Goal: Task Accomplishment & Management: Use online tool/utility

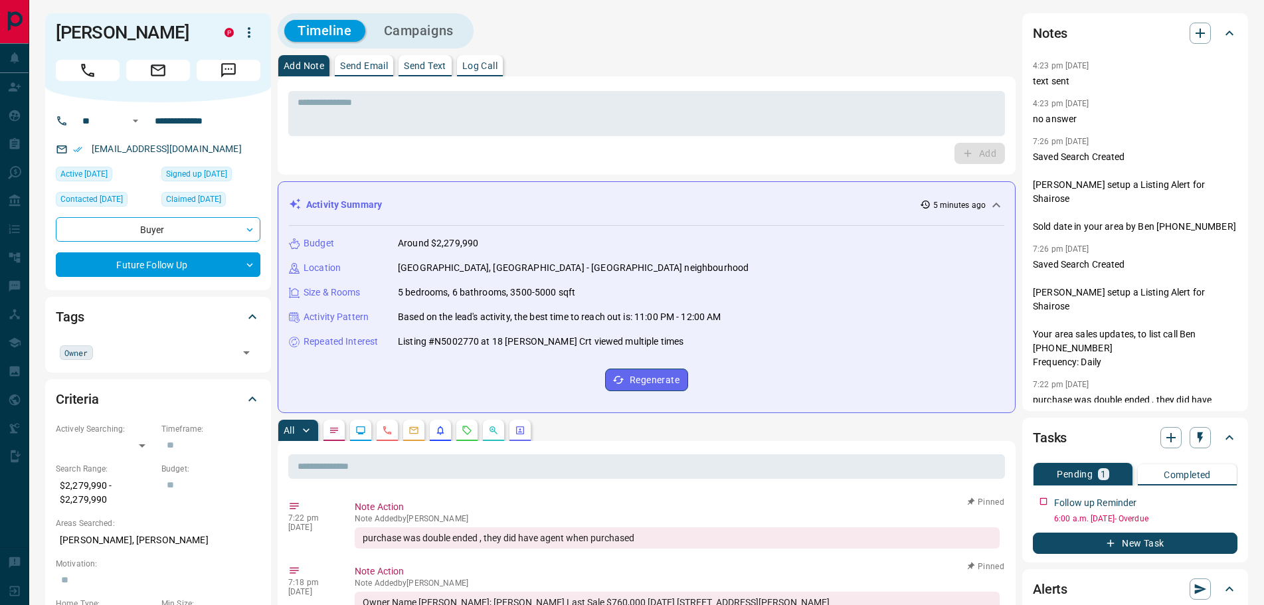
click at [330, 431] on icon "Notes" at bounding box center [334, 430] width 11 height 11
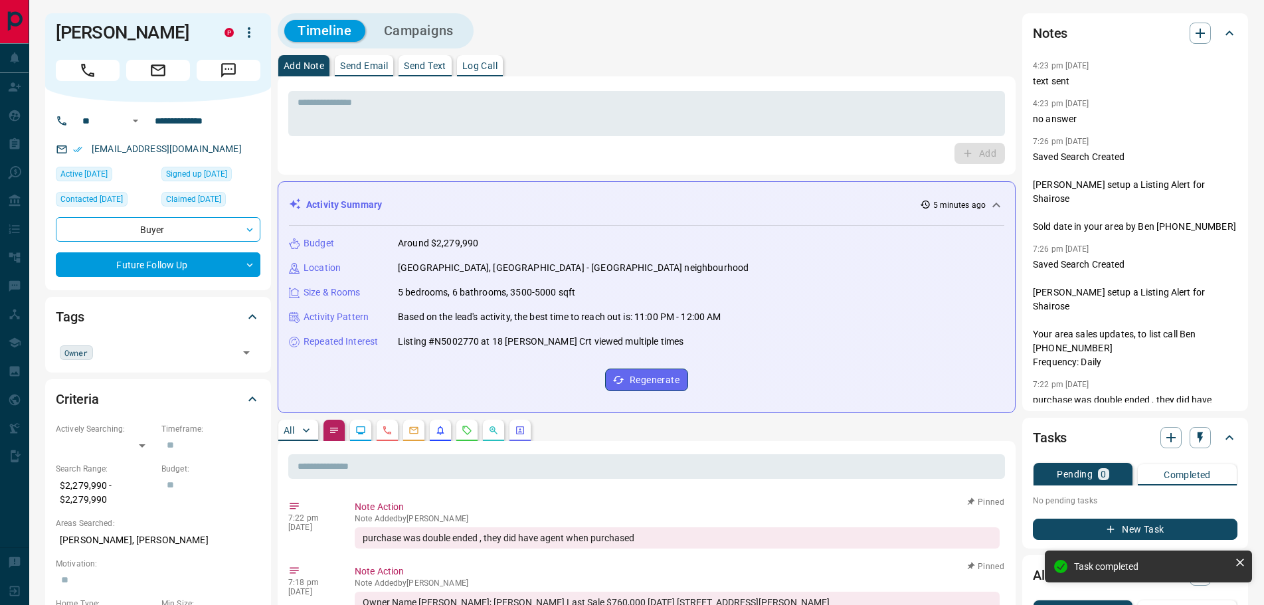
click at [482, 65] on p "Log Call" at bounding box center [479, 65] width 35 height 9
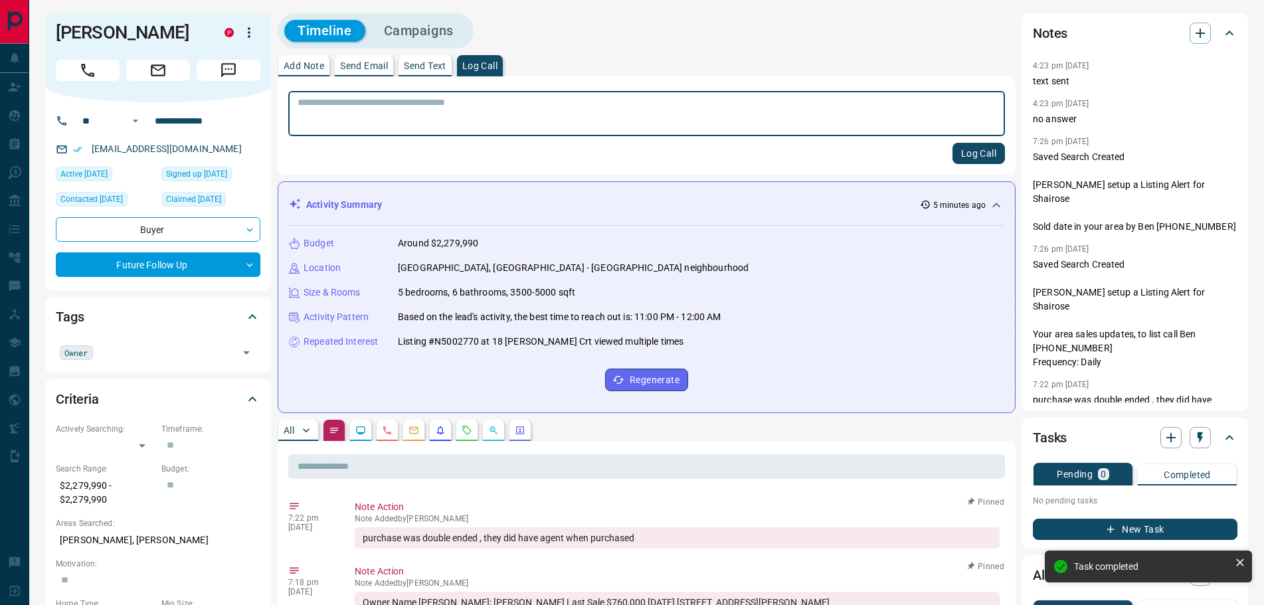
click at [975, 156] on button "Log Call" at bounding box center [978, 153] width 52 height 21
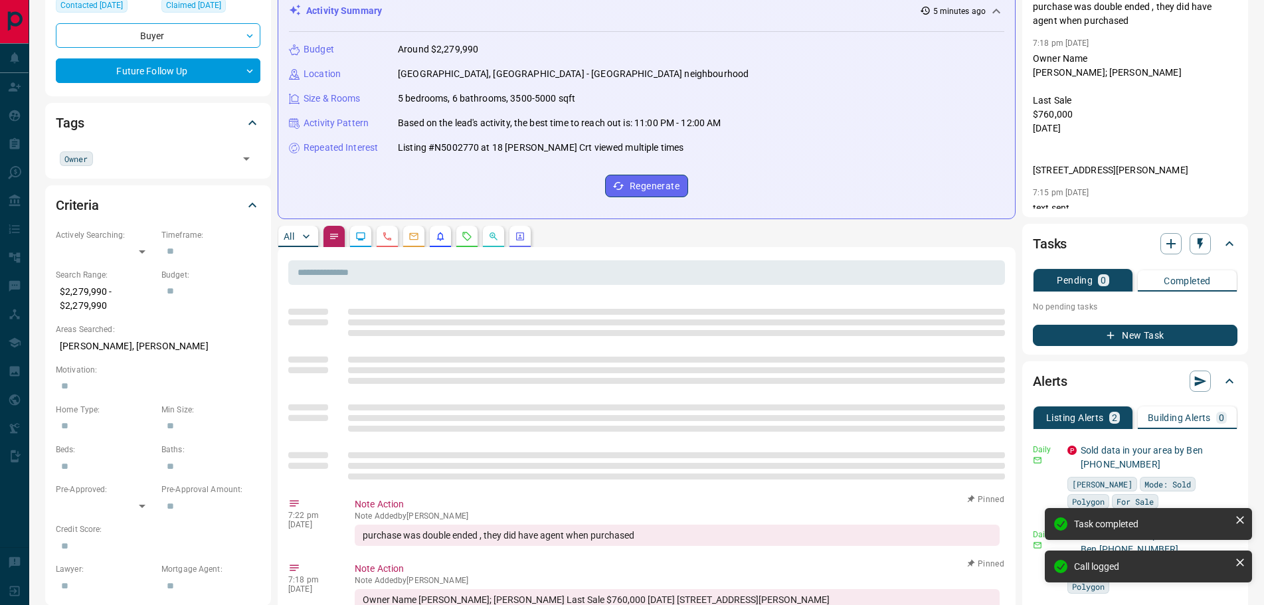
scroll to position [266, 0]
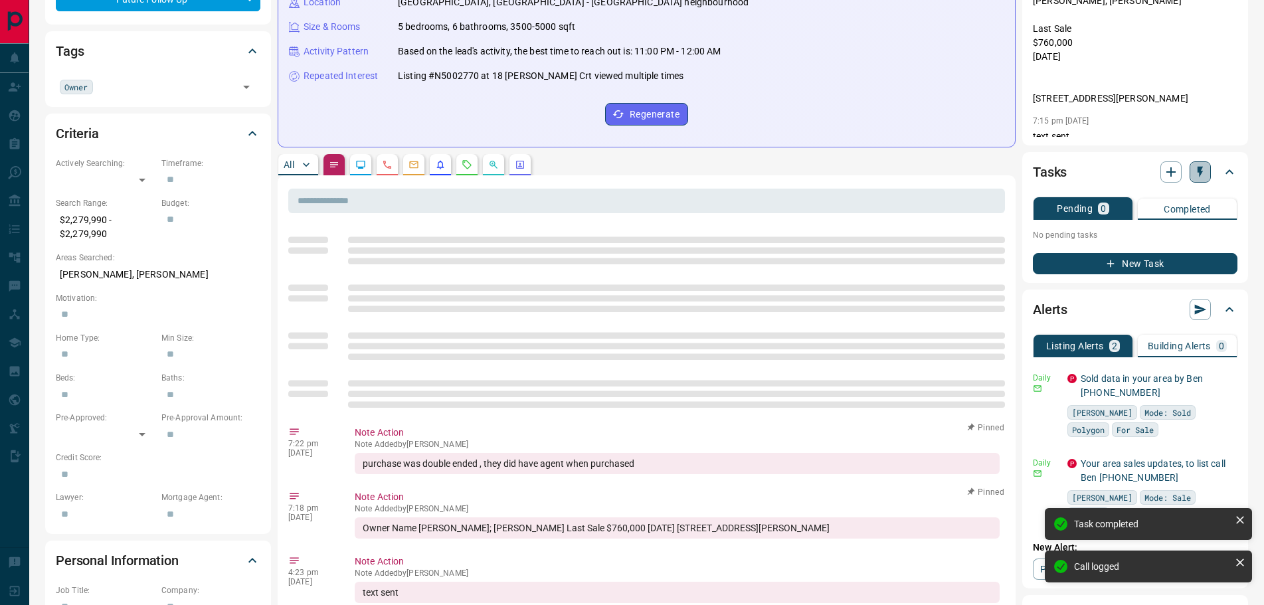
click at [1197, 169] on icon "button" at bounding box center [1199, 172] width 5 height 11
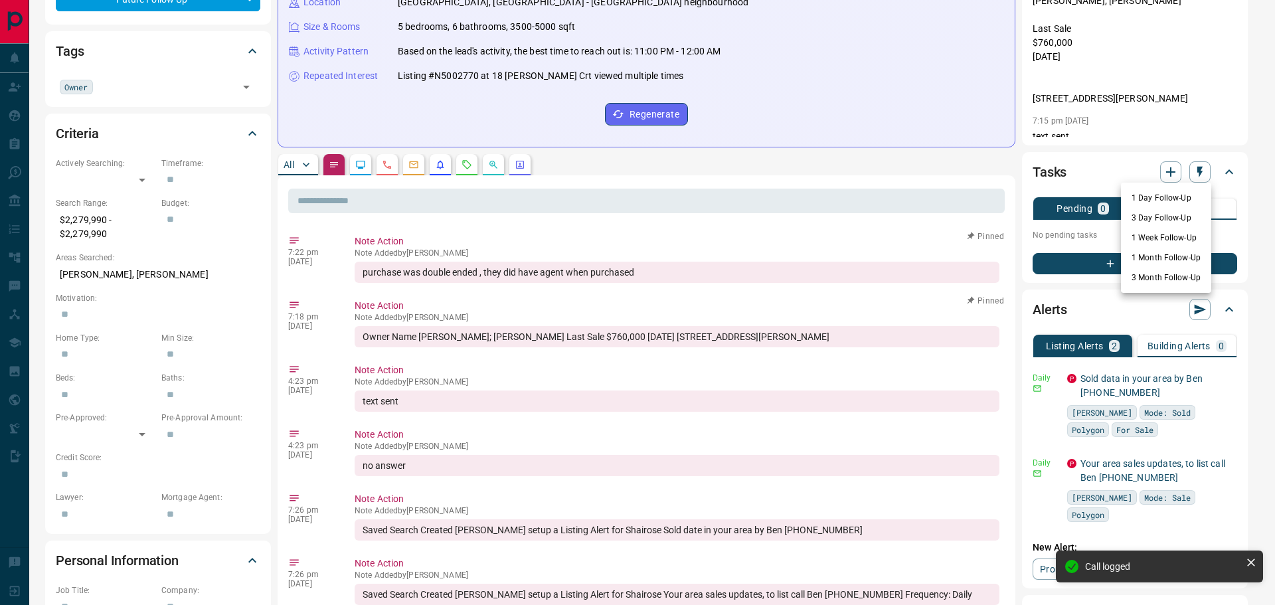
click at [1141, 280] on li "3 Month Follow-Up" at bounding box center [1166, 278] width 90 height 20
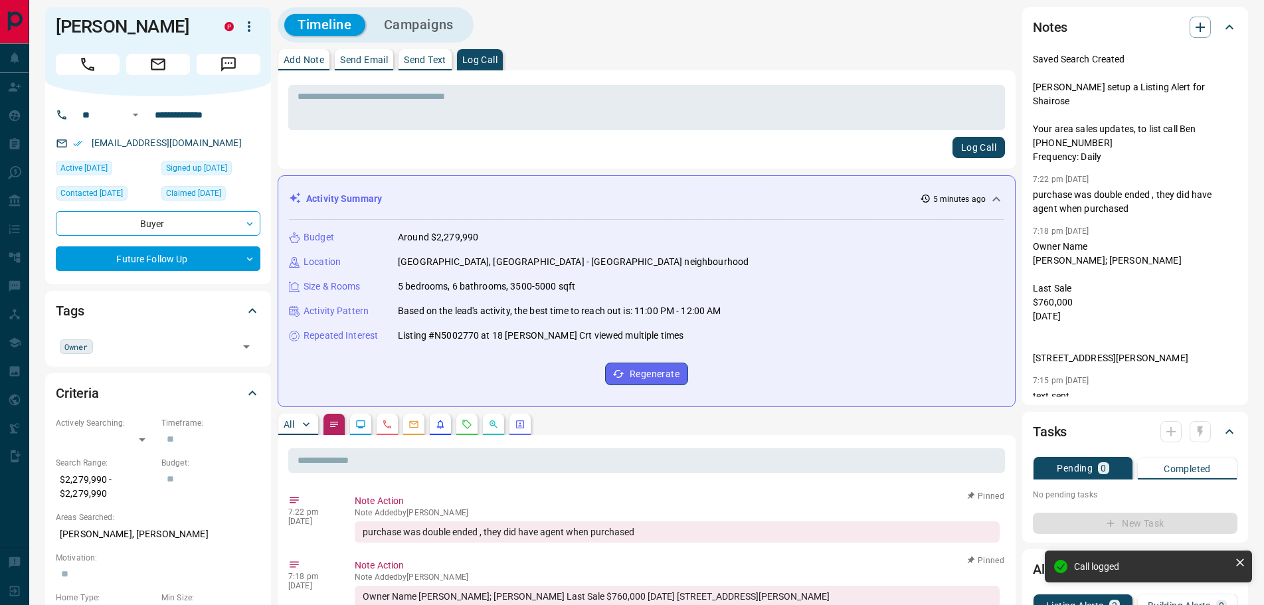
scroll to position [0, 0]
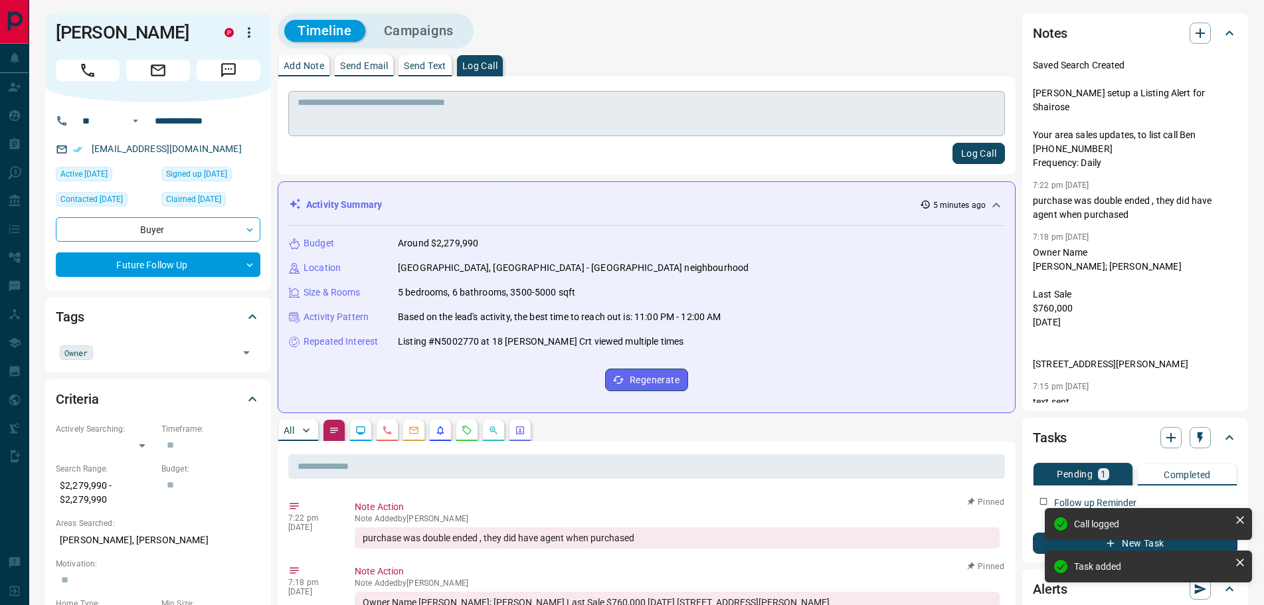
click at [395, 122] on textarea at bounding box center [646, 114] width 698 height 34
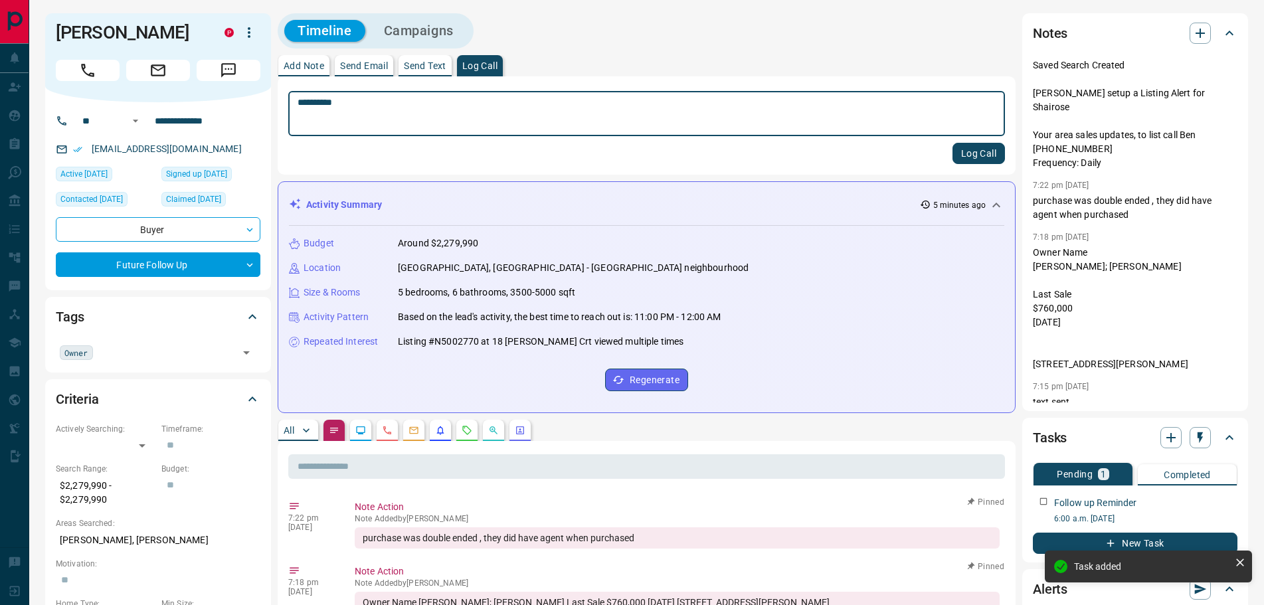
type textarea "*********"
click at [979, 157] on button "Log Call" at bounding box center [978, 153] width 52 height 21
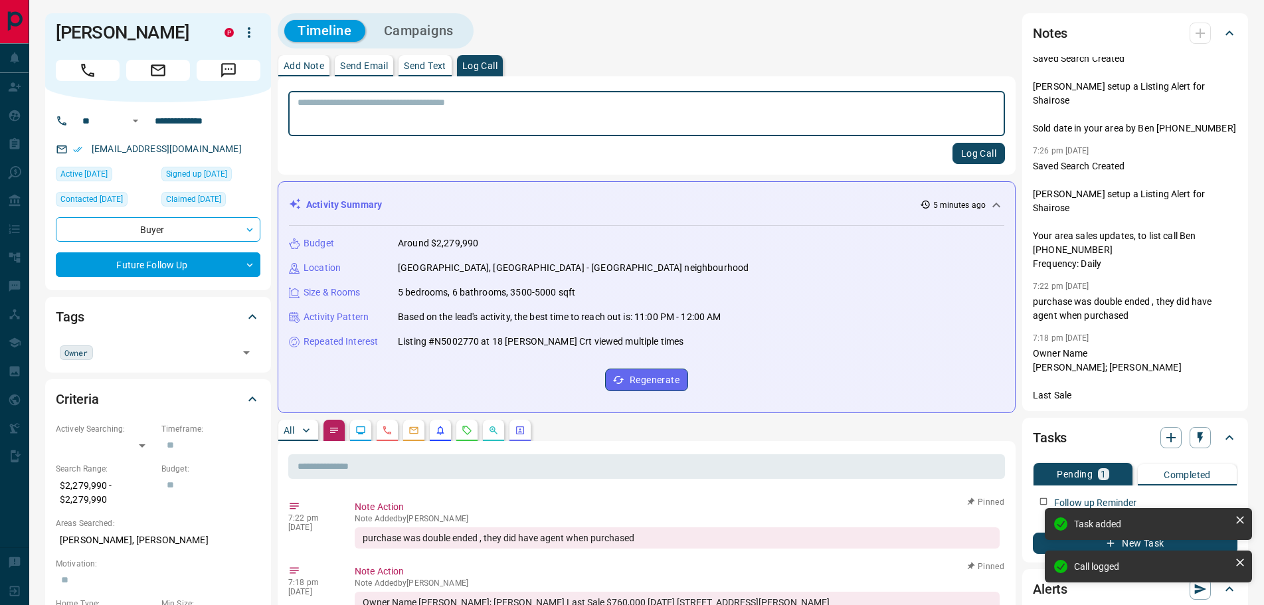
scroll to position [237, 0]
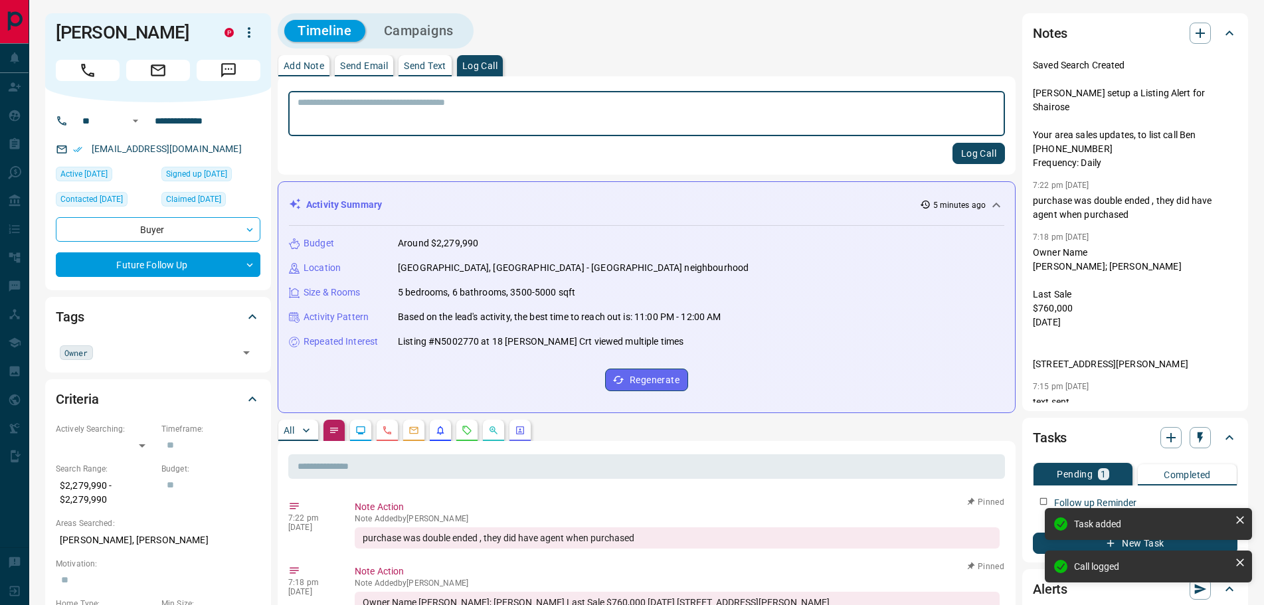
click at [331, 106] on textarea at bounding box center [646, 114] width 698 height 34
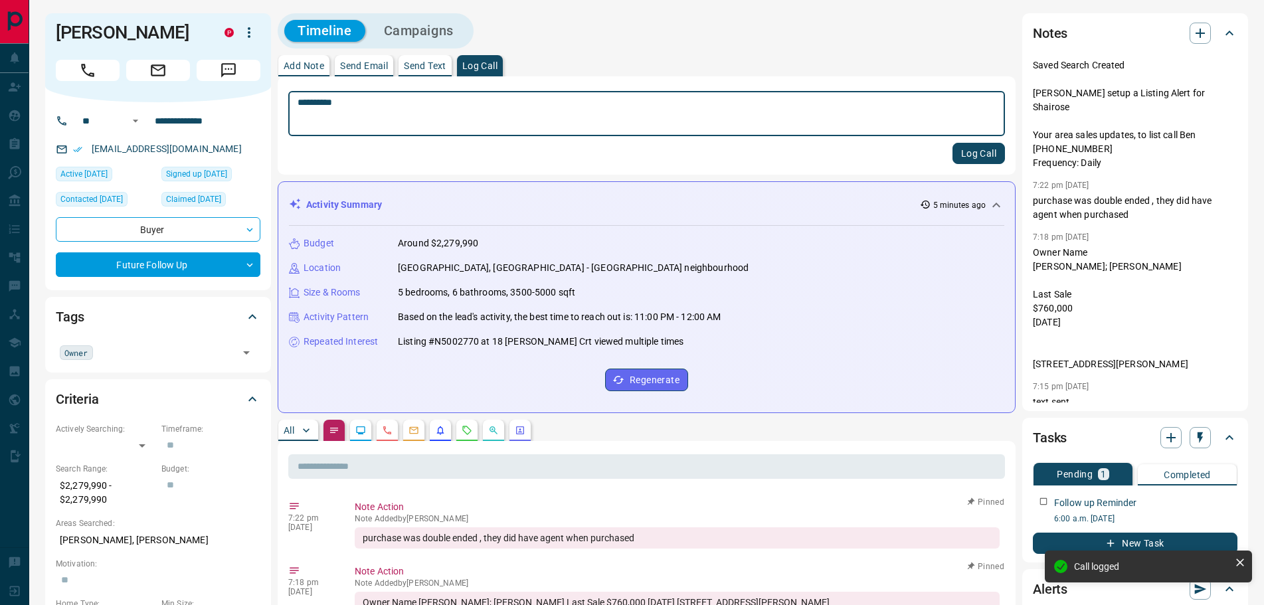
type textarea "*********"
click at [981, 151] on button "Log Call" at bounding box center [978, 153] width 52 height 21
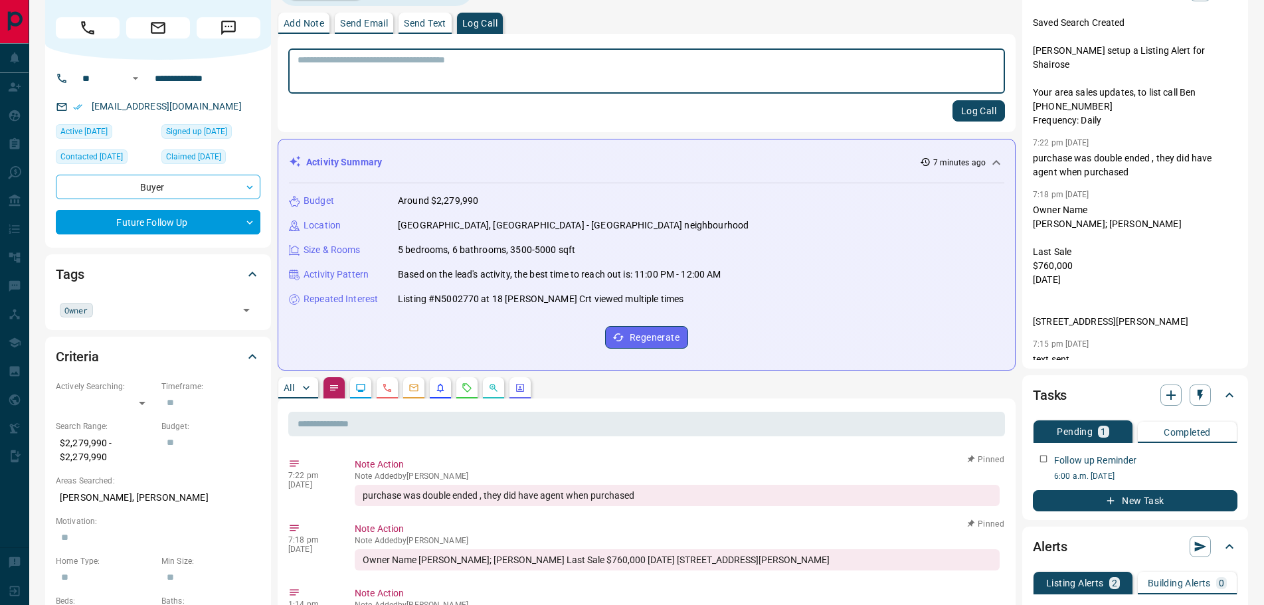
scroll to position [0, 0]
